Goal: Find contact information: Obtain details needed to contact an individual or organization

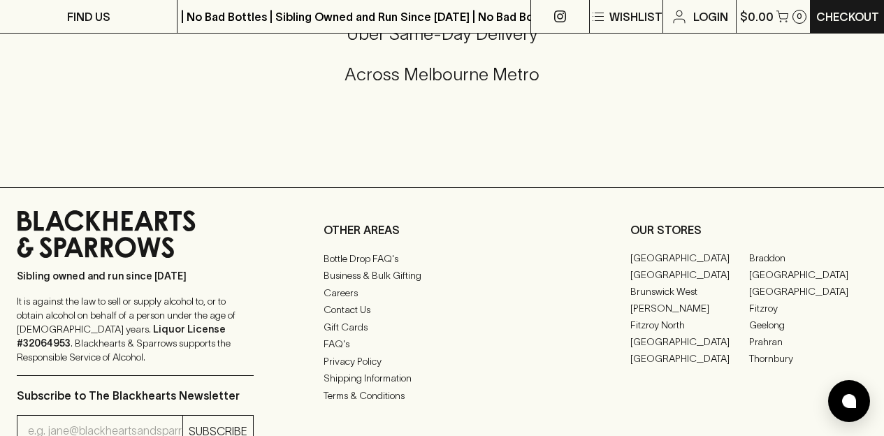
scroll to position [3469, 0]
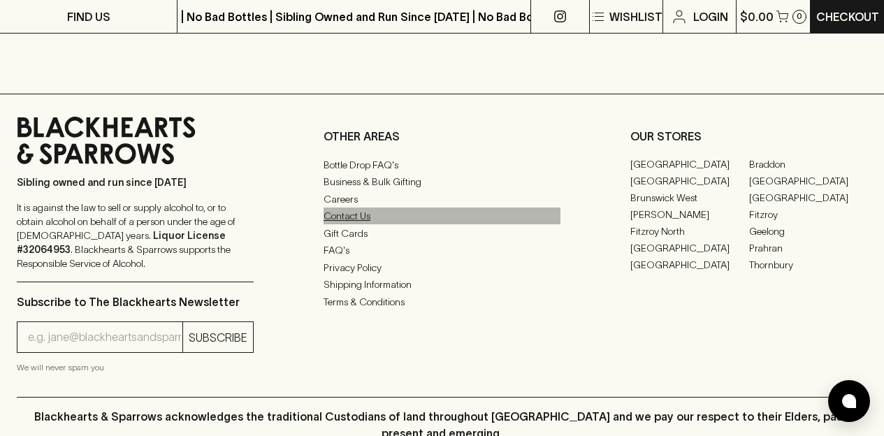
click at [361, 222] on link "Contact Us" at bounding box center [441, 215] width 237 height 17
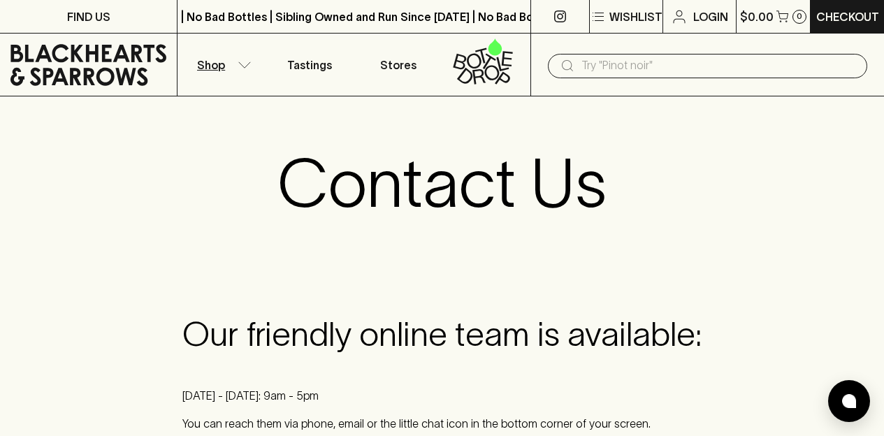
click at [243, 65] on icon "button" at bounding box center [244, 64] width 14 height 7
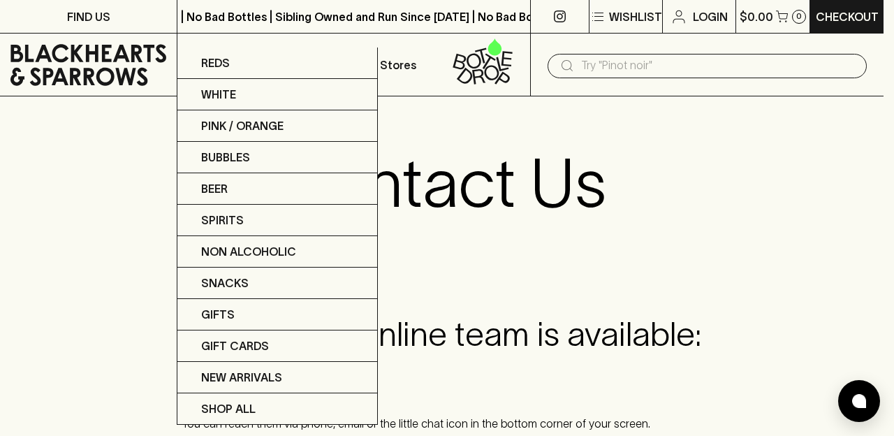
click at [92, 19] on div at bounding box center [447, 218] width 894 height 436
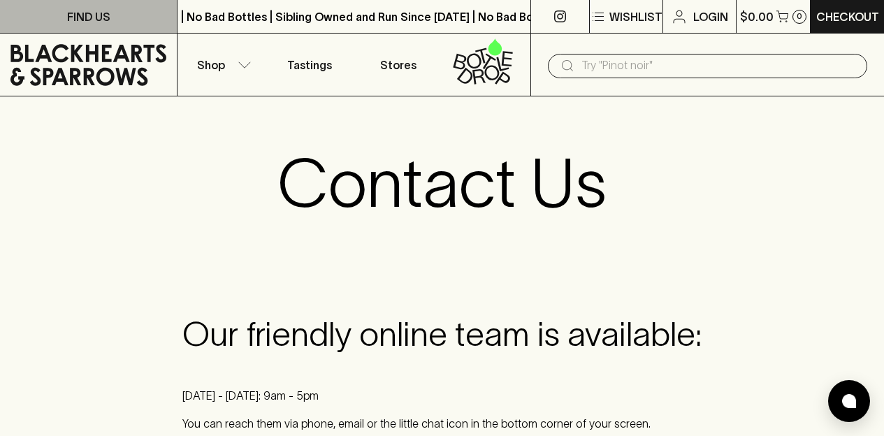
click at [92, 19] on p "FIND US" at bounding box center [88, 16] width 43 height 17
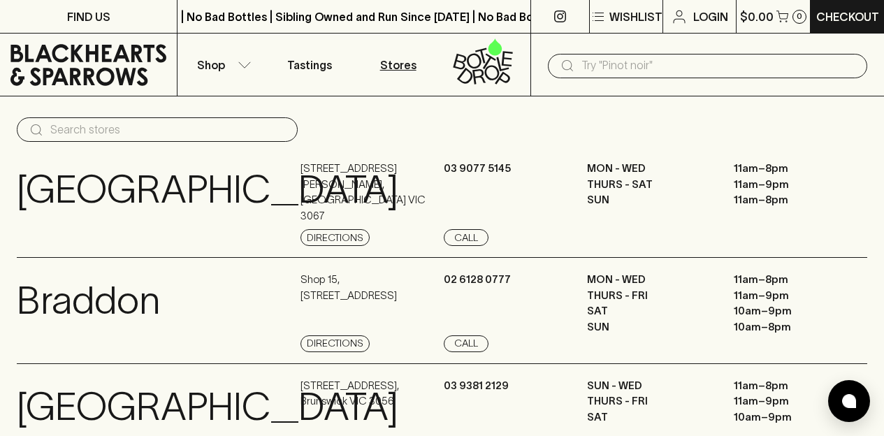
click at [404, 66] on p "Stores" at bounding box center [398, 65] width 36 height 17
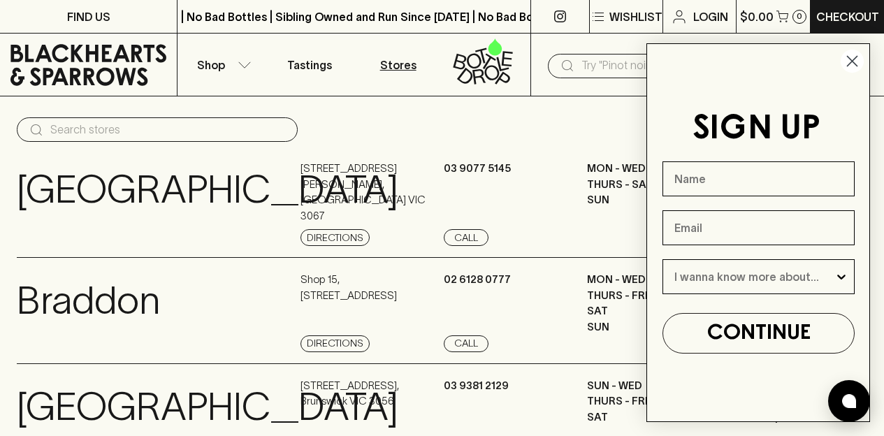
click at [854, 61] on circle "Close dialog" at bounding box center [851, 61] width 23 height 23
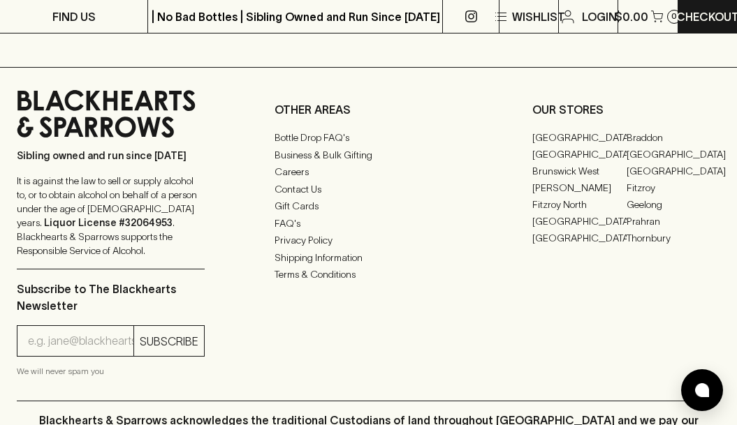
scroll to position [1887, 0]
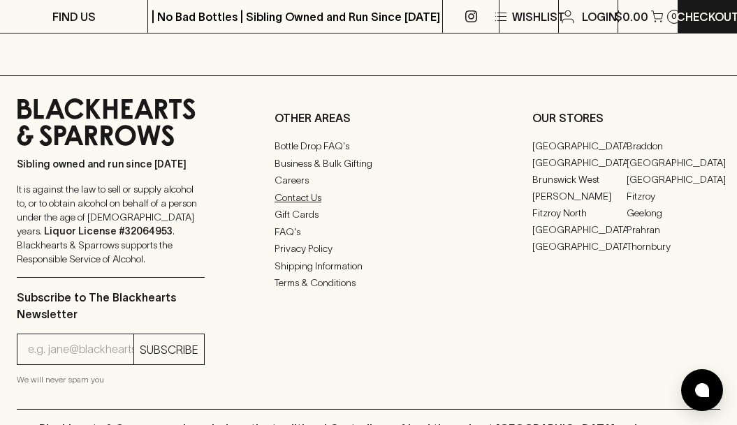
click at [305, 206] on link "Contact Us" at bounding box center [369, 197] width 188 height 17
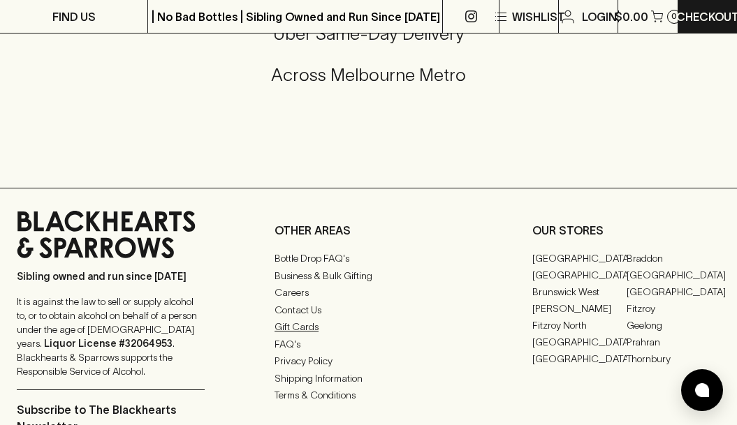
scroll to position [212, 0]
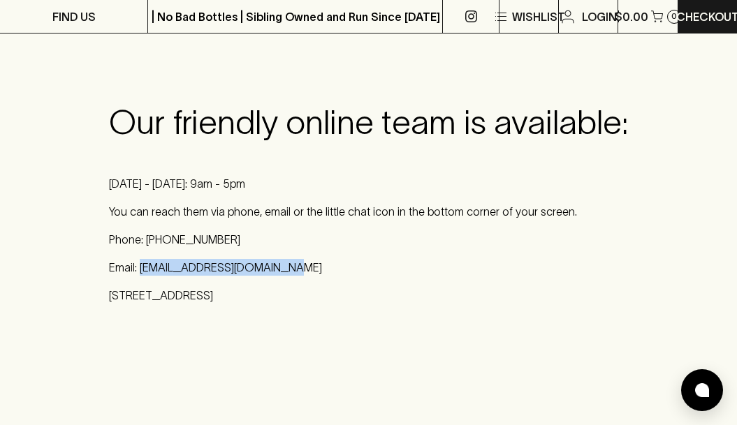
drag, startPoint x: 141, startPoint y: 268, endPoint x: 283, endPoint y: 268, distance: 141.8
click at [283, 268] on p "Email: [EMAIL_ADDRESS][DOMAIN_NAME]" at bounding box center [368, 267] width 519 height 17
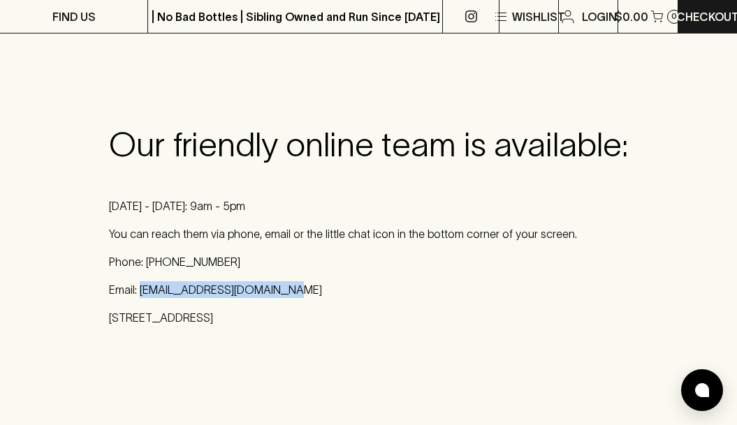
scroll to position [0, 0]
